Goal: Information Seeking & Learning: Learn about a topic

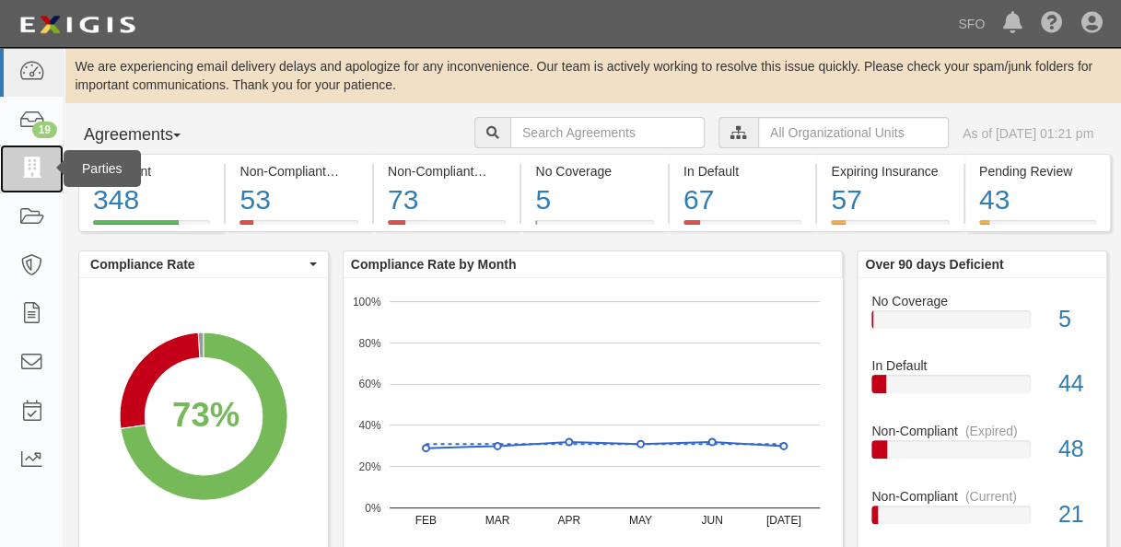
click at [22, 169] on icon at bounding box center [31, 168] width 26 height 21
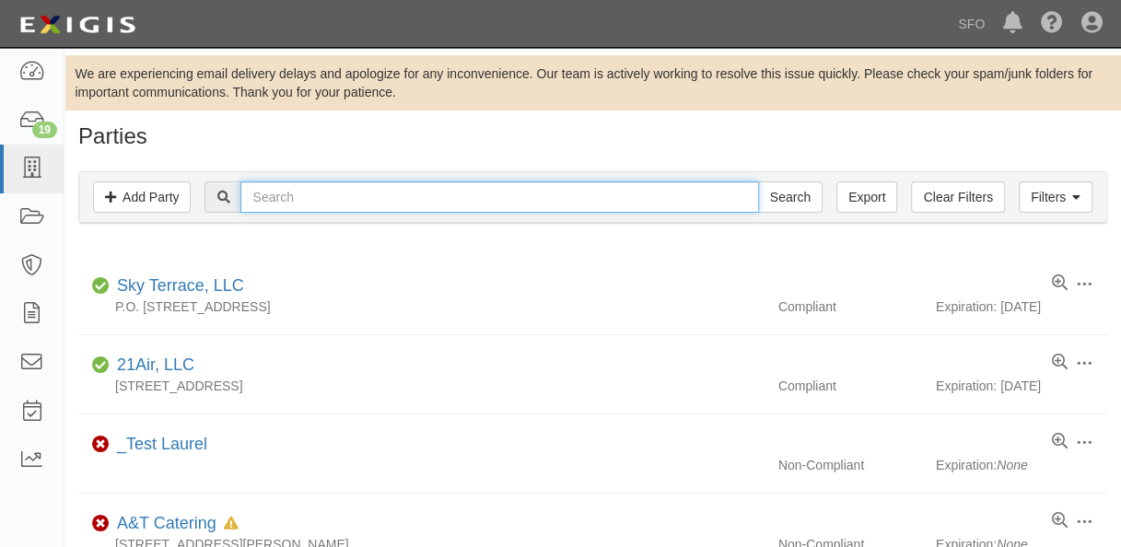
click at [296, 182] on input "text" at bounding box center [499, 196] width 518 height 31
type input "united"
click at [758, 181] on input "Search" at bounding box center [790, 196] width 64 height 31
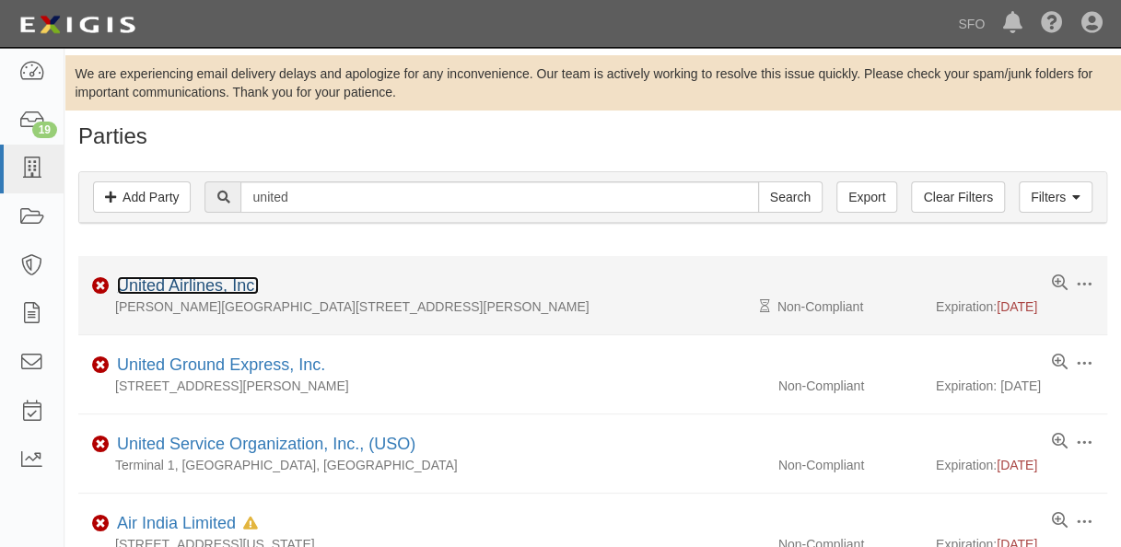
click at [223, 294] on link "United Airlines, Inc." at bounding box center [188, 285] width 142 height 18
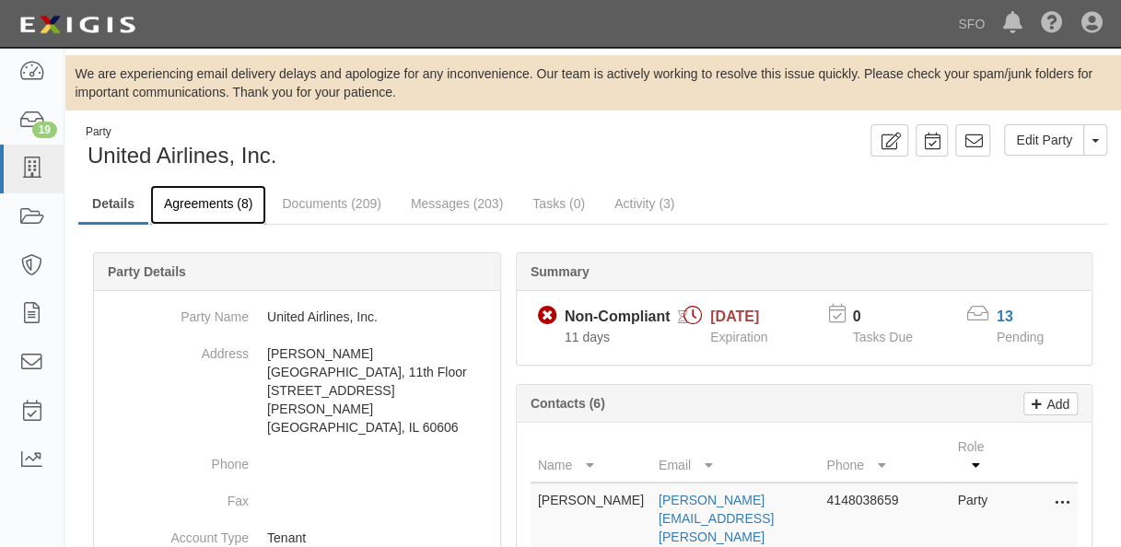
click at [238, 207] on link "Agreements (8)" at bounding box center [208, 205] width 116 height 40
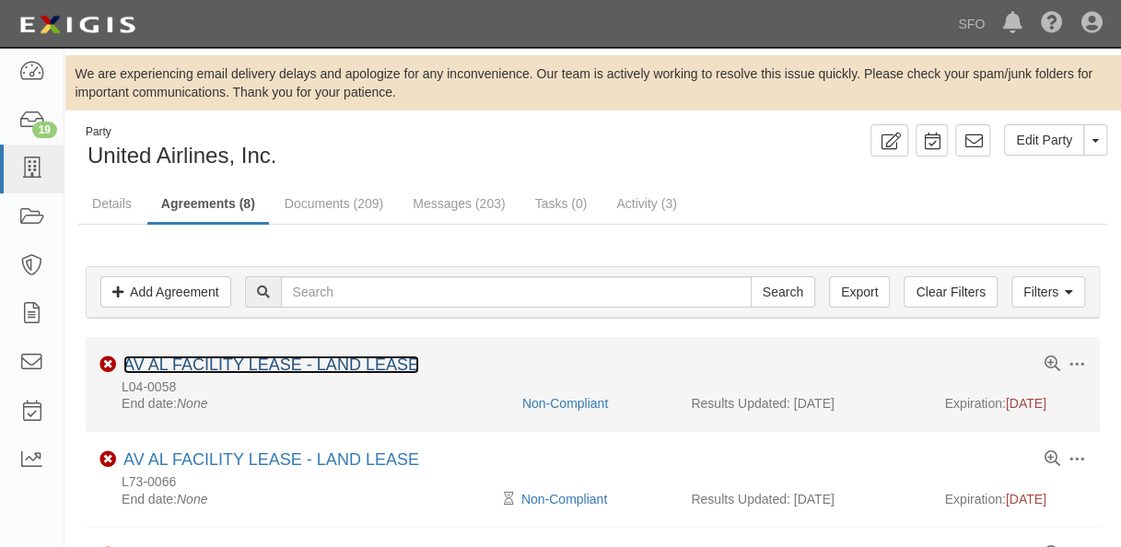
click at [247, 372] on link "AV AL FACILITY LEASE - LAND LEASE" at bounding box center [271, 365] width 296 height 18
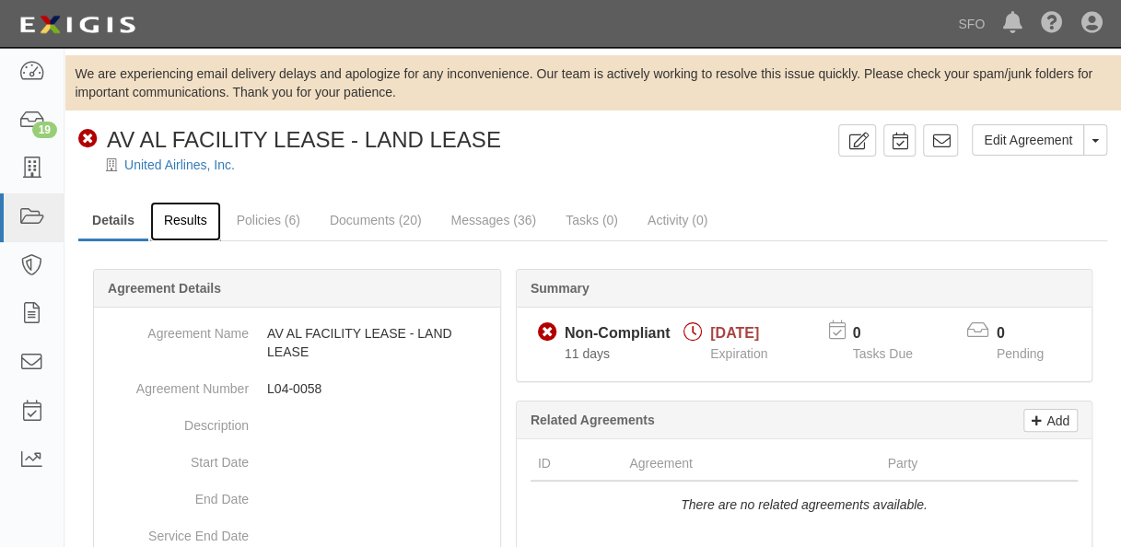
click at [193, 229] on link "Results" at bounding box center [185, 222] width 71 height 40
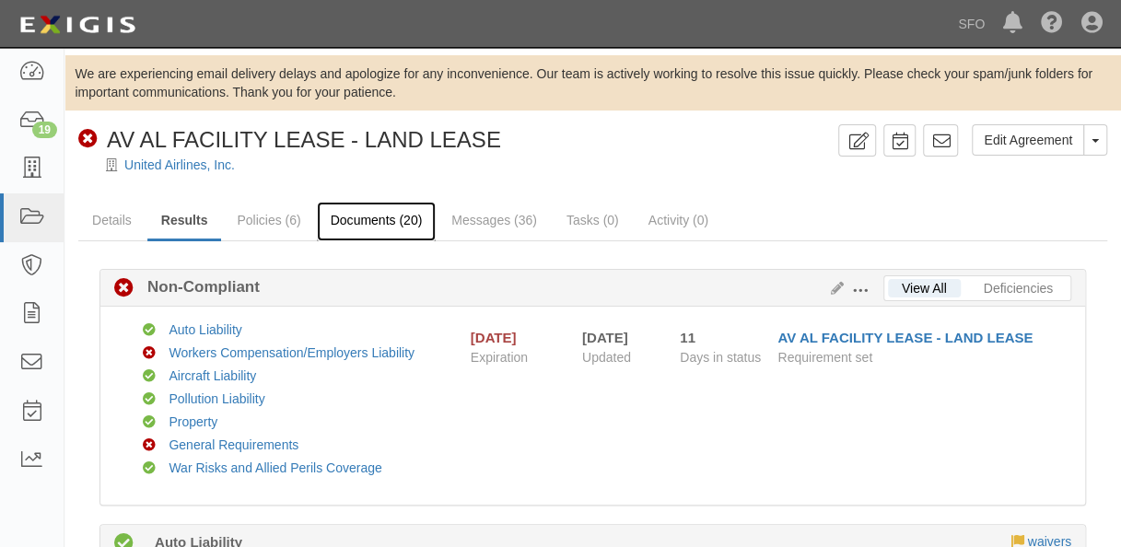
click at [368, 223] on link "Documents (20)" at bounding box center [377, 222] width 120 height 40
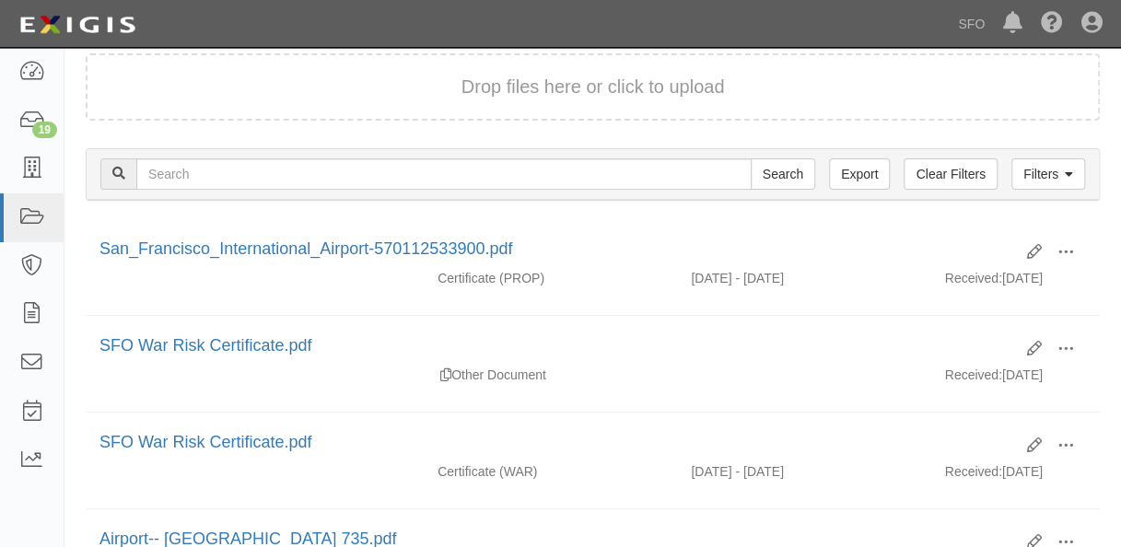
scroll to position [92, 0]
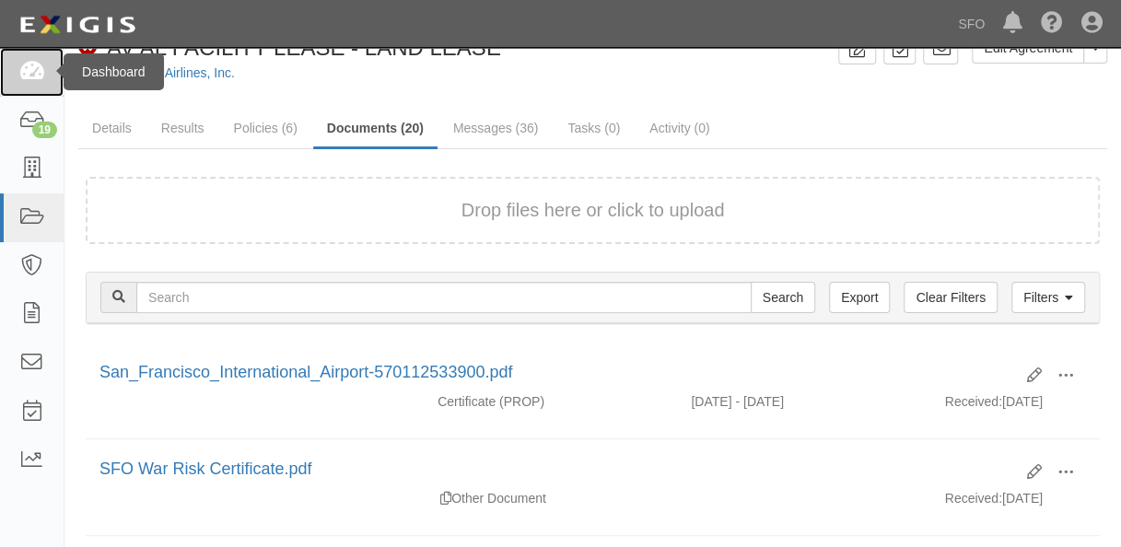
click at [34, 65] on icon at bounding box center [31, 72] width 26 height 21
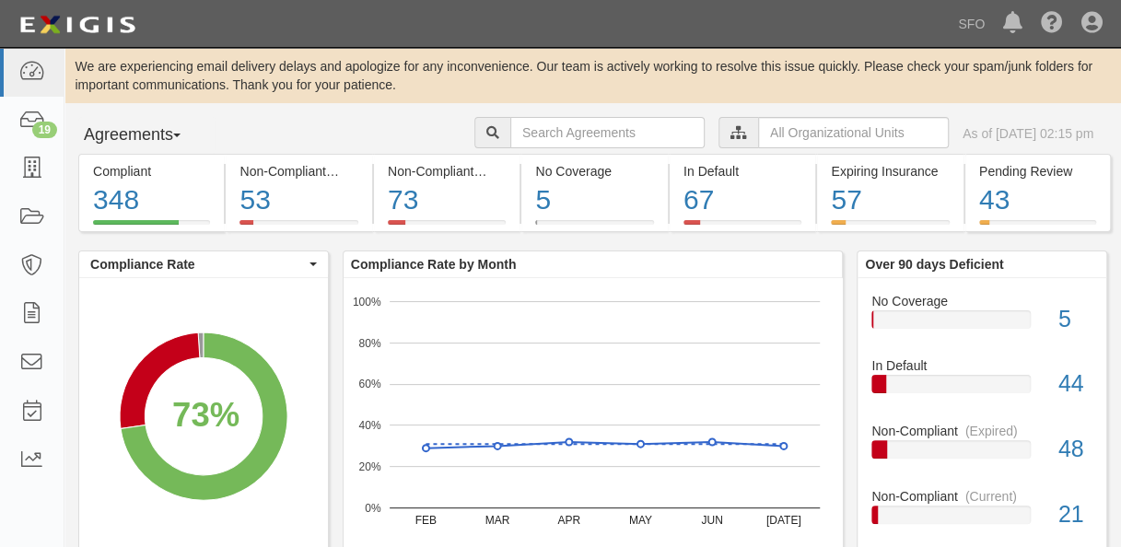
click at [129, 123] on button "Agreements" at bounding box center [147, 135] width 138 height 37
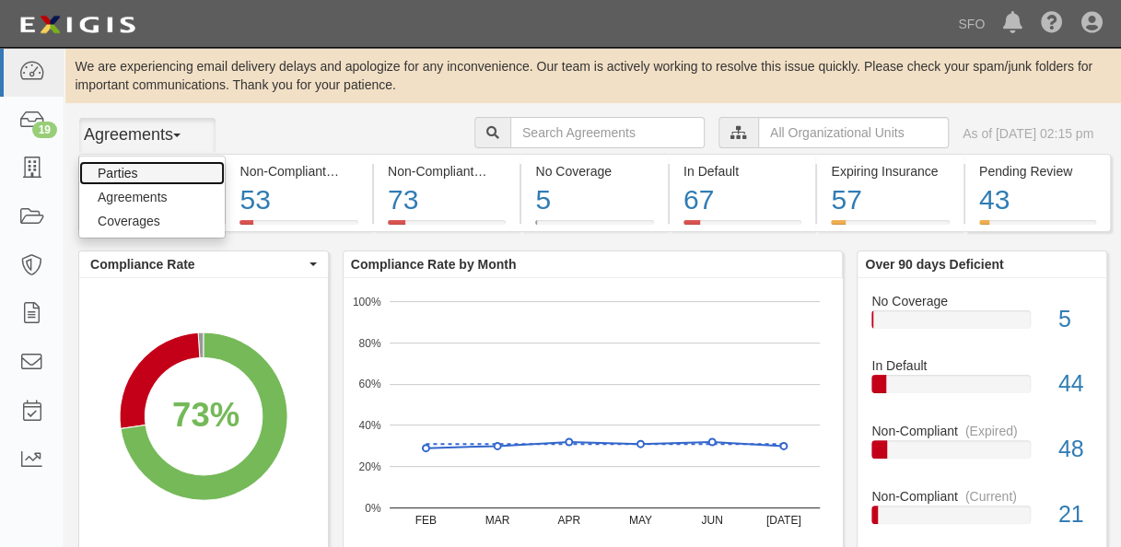
click at [140, 177] on link "Parties" at bounding box center [152, 173] width 146 height 24
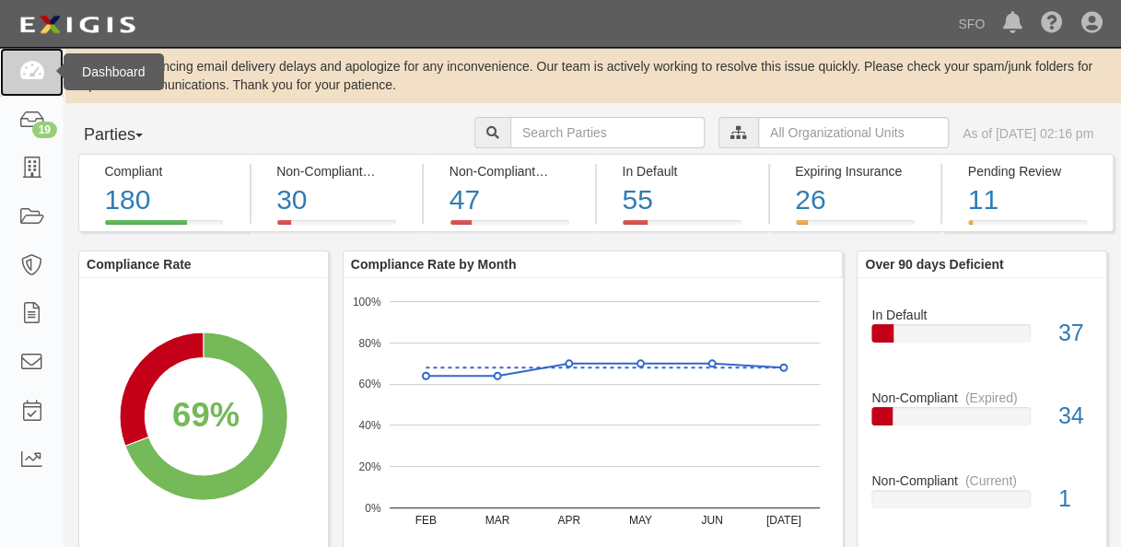
click at [16, 81] on link at bounding box center [32, 72] width 64 height 49
